Goal: Information Seeking & Learning: Find specific fact

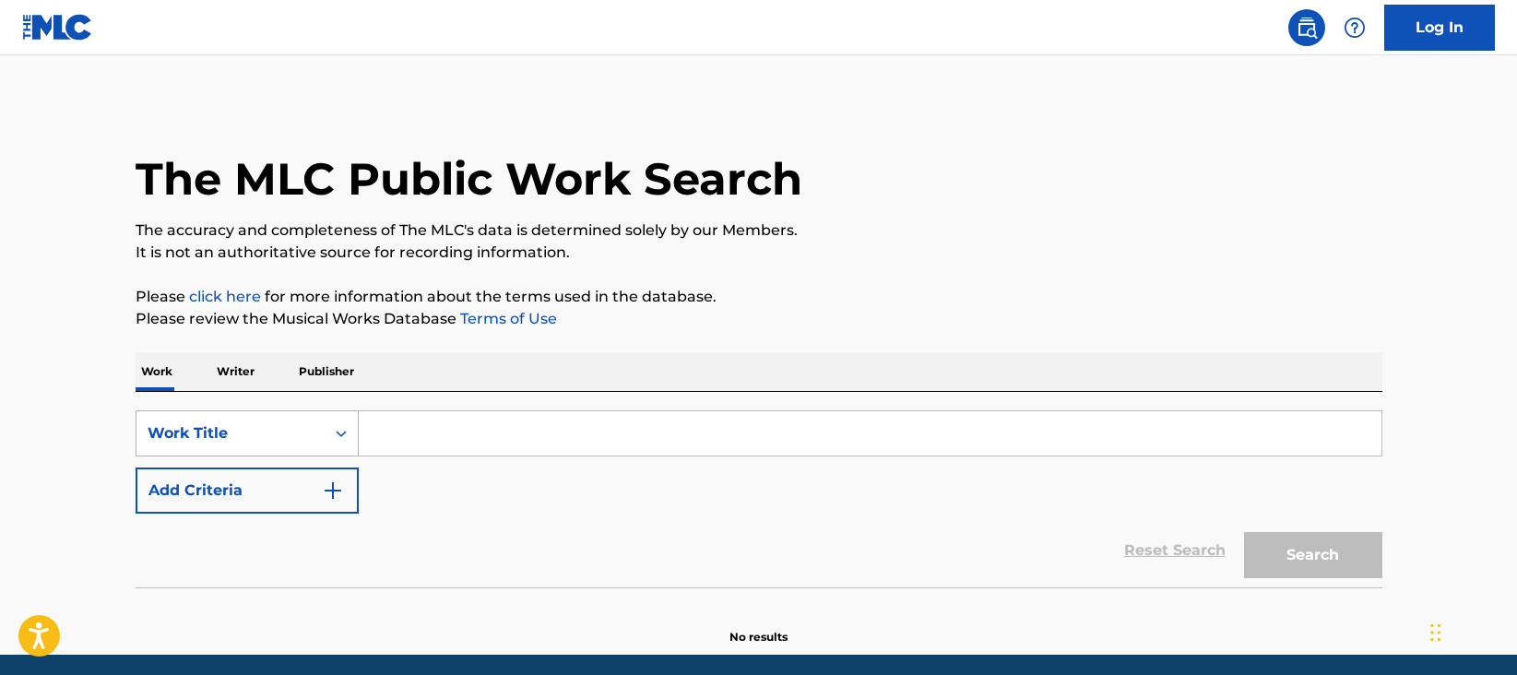
click at [346, 427] on div "Work Title" at bounding box center [247, 433] width 223 height 46
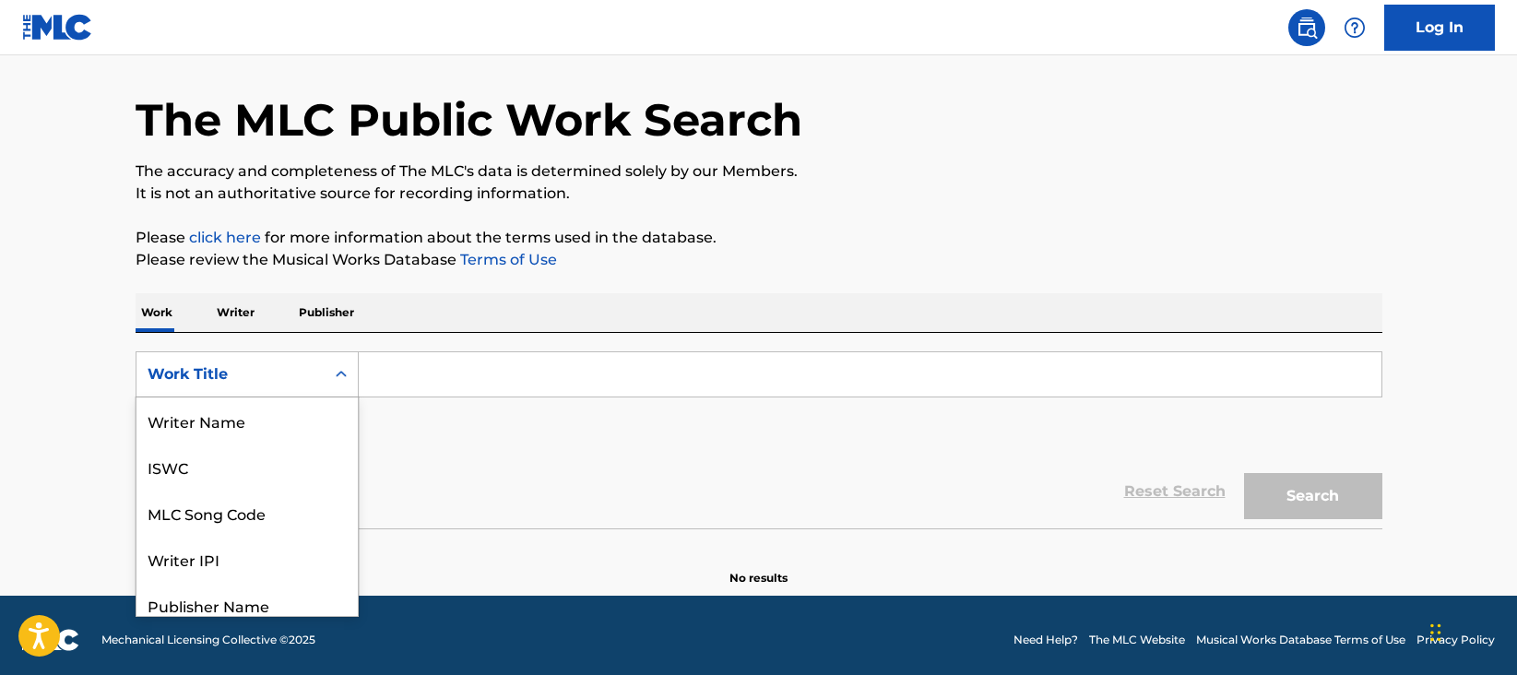
scroll to position [92, 0]
click at [377, 367] on input "Search Form" at bounding box center [870, 374] width 1023 height 44
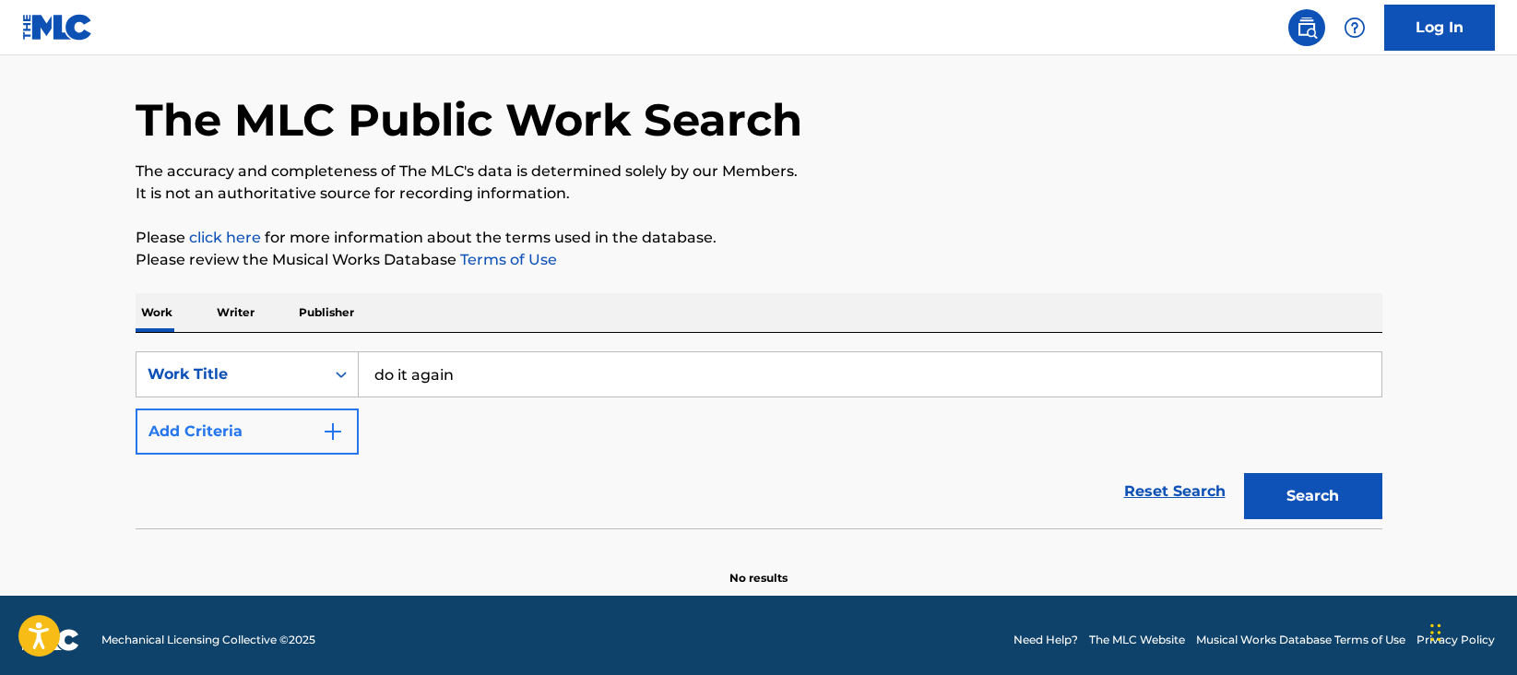
type input "do it again"
click at [334, 435] on img "Search Form" at bounding box center [333, 432] width 22 height 22
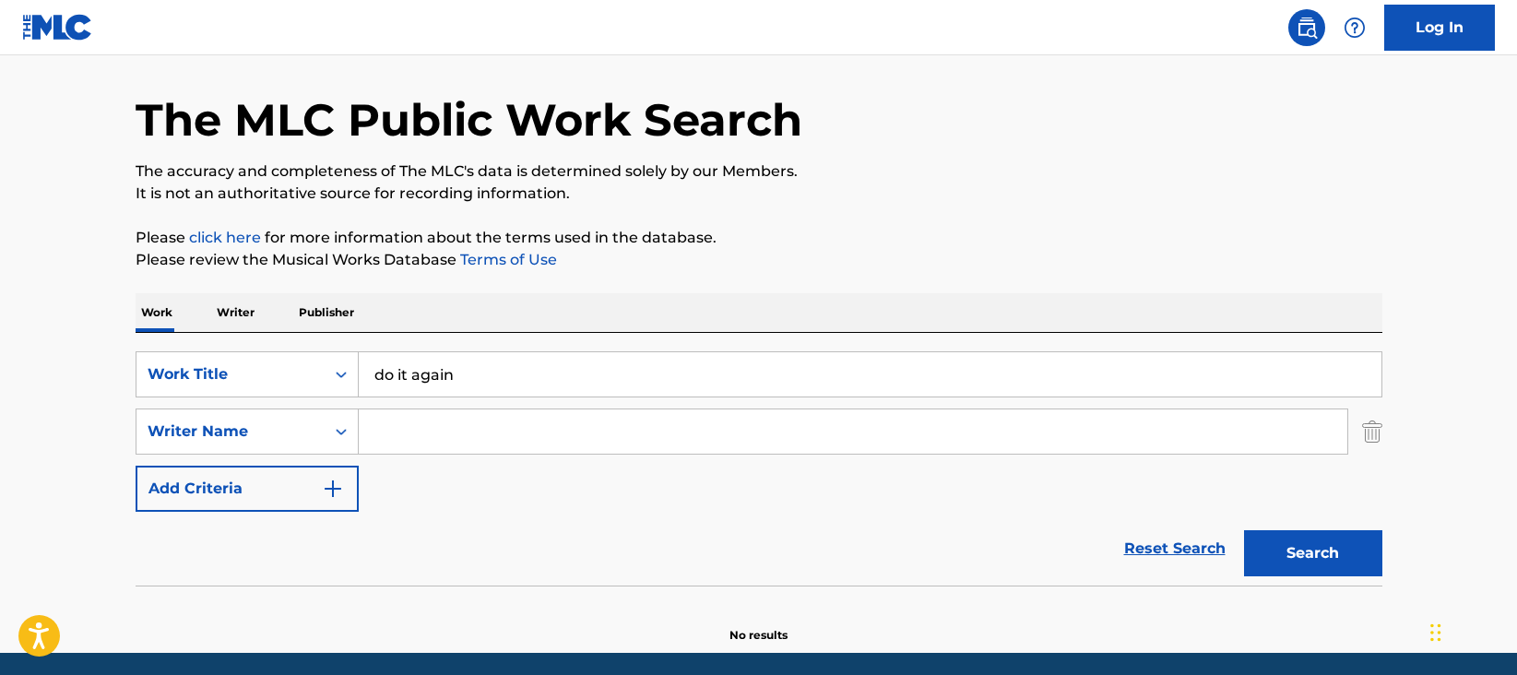
click at [395, 416] on input "Search Form" at bounding box center [853, 431] width 989 height 44
paste input "[PERSON_NAME]"
type input "[PERSON_NAME]"
click at [1277, 562] on button "Search" at bounding box center [1313, 553] width 138 height 46
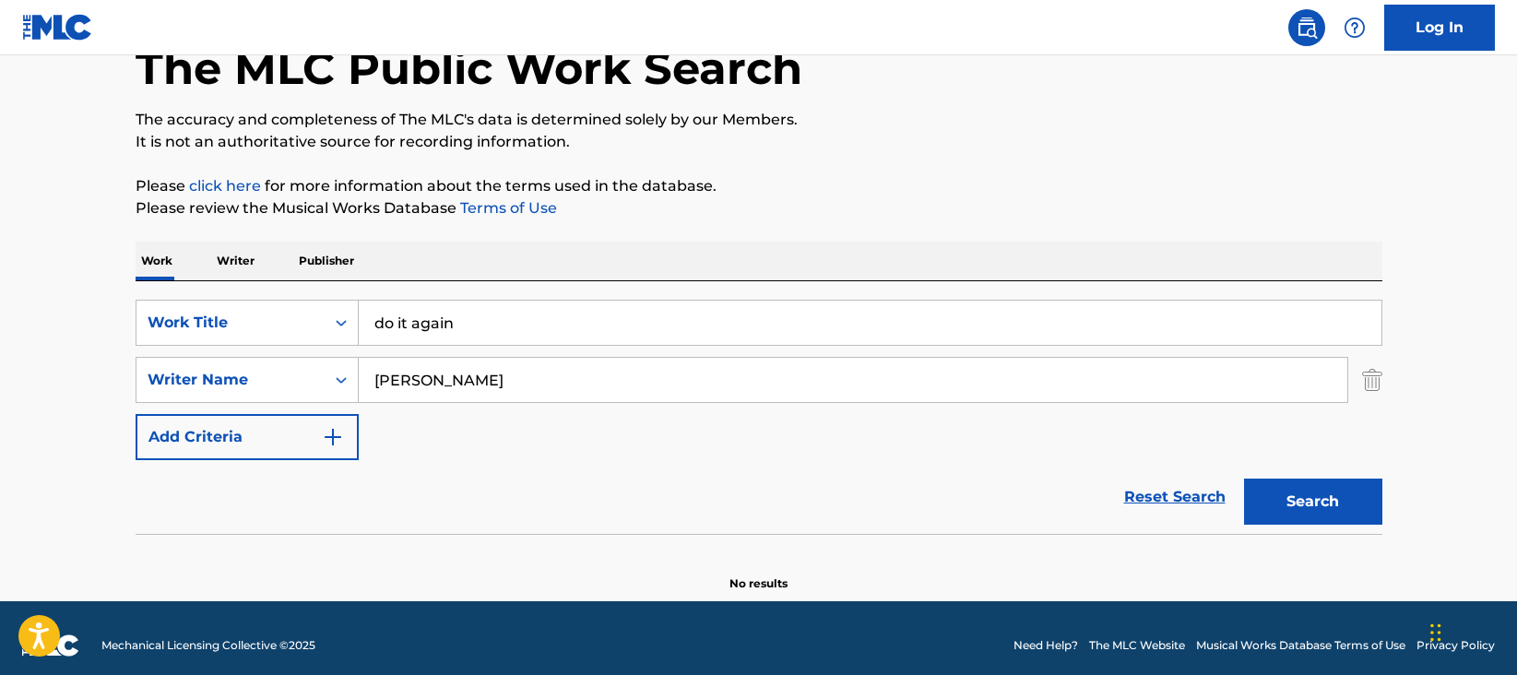
scroll to position [125, 0]
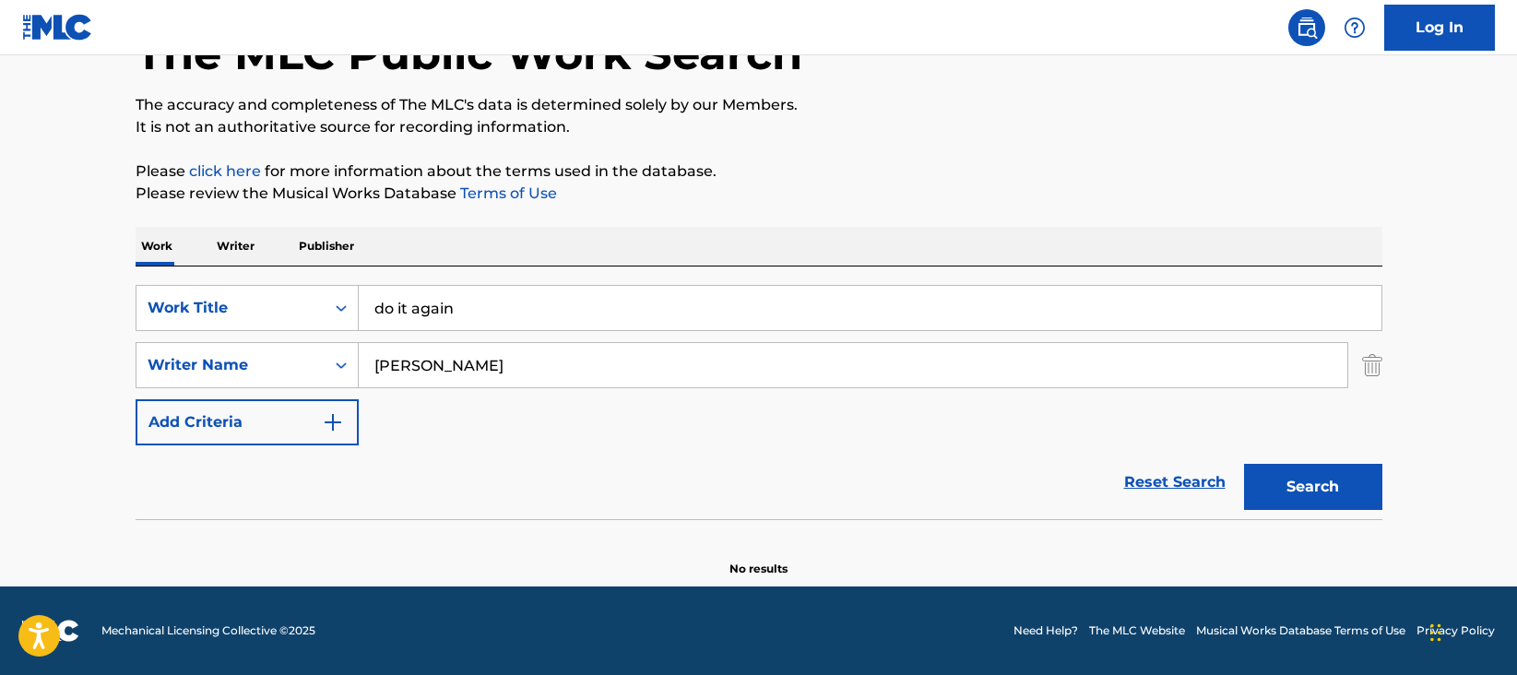
click at [1496, 539] on main "The MLC Public Work Search The accuracy and completeness of The MLC's data is d…" at bounding box center [758, 258] width 1517 height 657
